Goal: Transaction & Acquisition: Purchase product/service

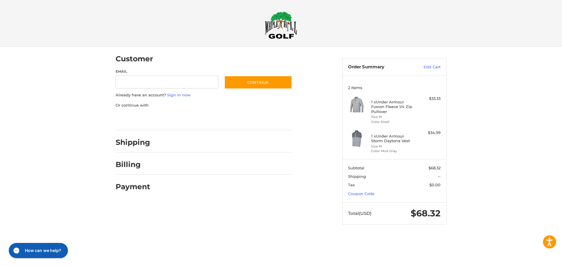
click at [116, 90] on nordpass-icon at bounding box center [116, 90] width 0 height 0
click at [0, 237] on nordpass-autofill-portal at bounding box center [0, 237] width 0 height 0
click at [140, 82] on input "Email" at bounding box center [167, 82] width 103 height 13
type input "**********"
click at [366, 195] on link "Coupon Code" at bounding box center [361, 194] width 26 height 5
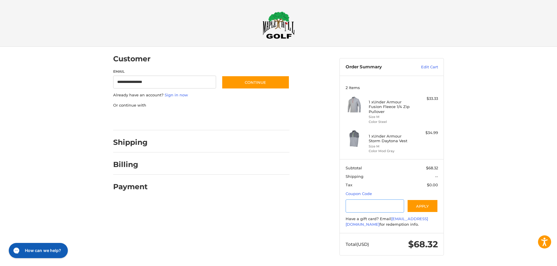
click at [354, 207] on input "Gift Certificate or Coupon Code" at bounding box center [375, 206] width 59 height 13
paste input "*********"
type input "*********"
click at [418, 207] on button "Apply" at bounding box center [422, 206] width 31 height 13
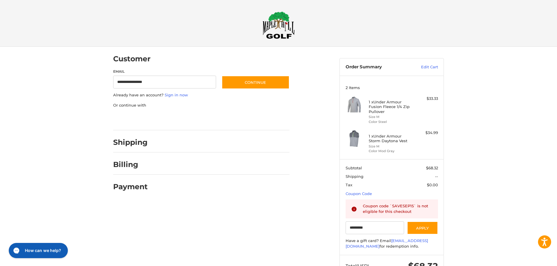
scroll to position [23, 0]
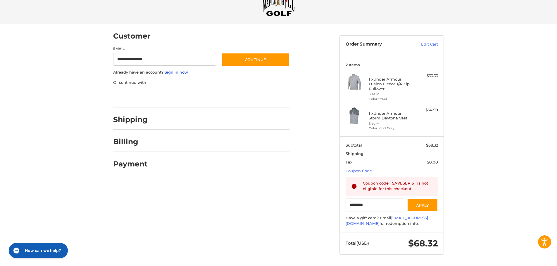
click at [176, 72] on link "Sign in now" at bounding box center [176, 72] width 23 height 5
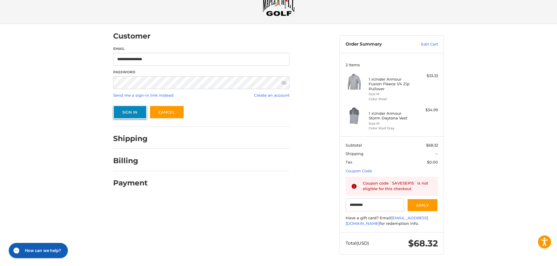
drag, startPoint x: 130, startPoint y: 111, endPoint x: 134, endPoint y: 118, distance: 7.9
click at [130, 111] on button "Sign In" at bounding box center [130, 112] width 34 height 13
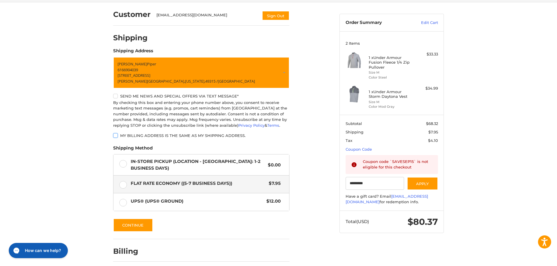
scroll to position [68, 0]
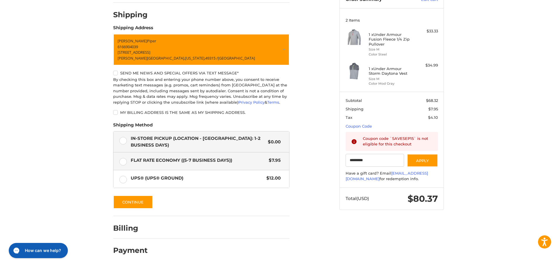
click at [125, 141] on label "In-Store Pickup (Location - [GEOGRAPHIC_DATA]: 1-2 BUSINESS DAYS) $0.00" at bounding box center [201, 142] width 176 height 21
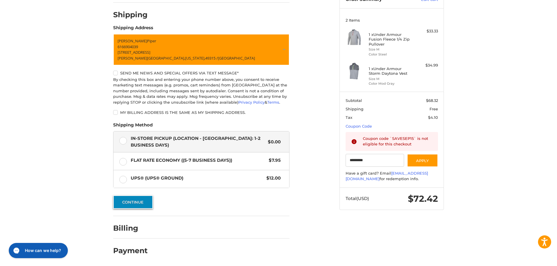
click at [144, 202] on button "Continue" at bounding box center [133, 202] width 40 height 13
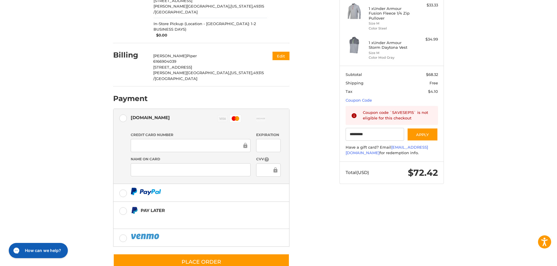
scroll to position [64, 0]
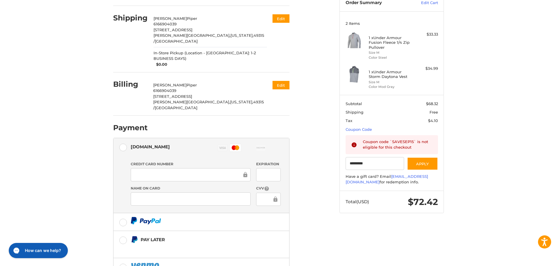
click at [311, 215] on ol "Customer [EMAIL_ADDRESS][DOMAIN_NAME] Sign Out Shipping [PERSON_NAME] 616690403…" at bounding box center [212, 141] width 199 height 318
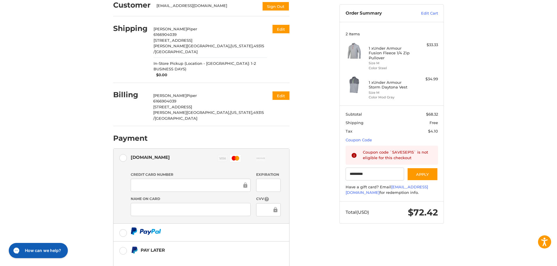
scroll to position [94, 0]
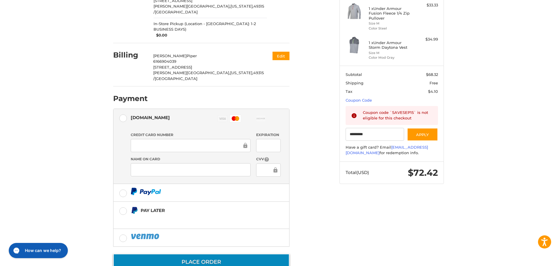
click at [220, 254] on button "Place Order" at bounding box center [201, 262] width 176 height 17
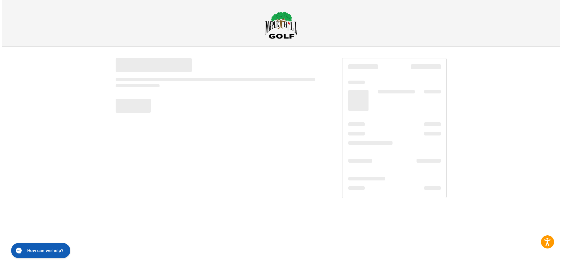
scroll to position [0, 0]
